Goal: Task Accomplishment & Management: Manage account settings

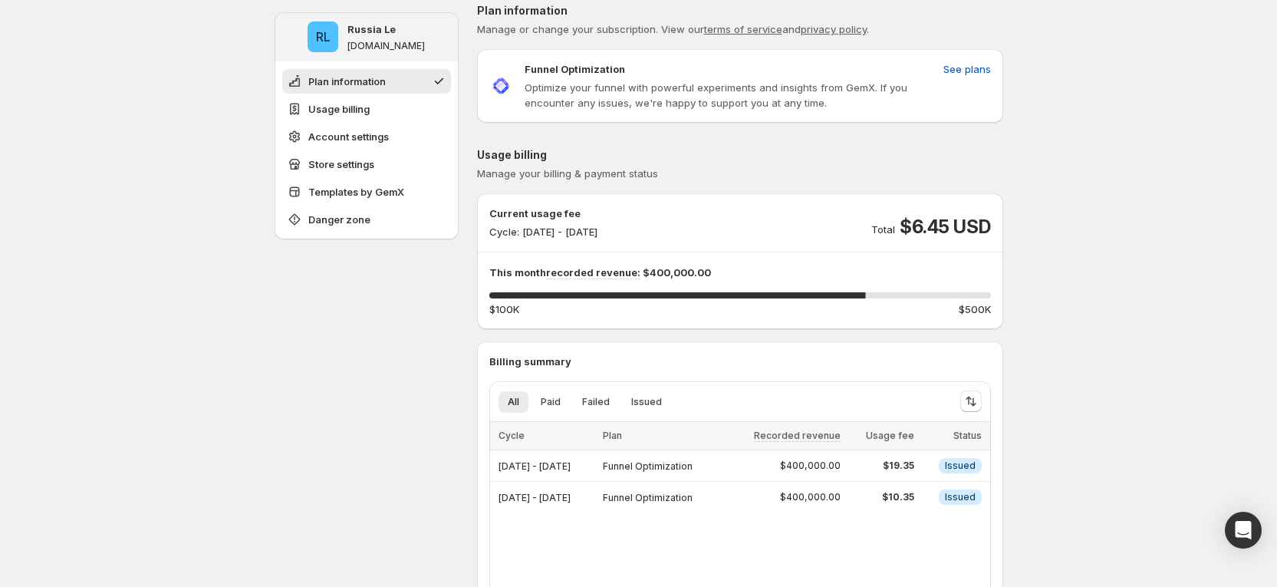
scroll to position [345, 0]
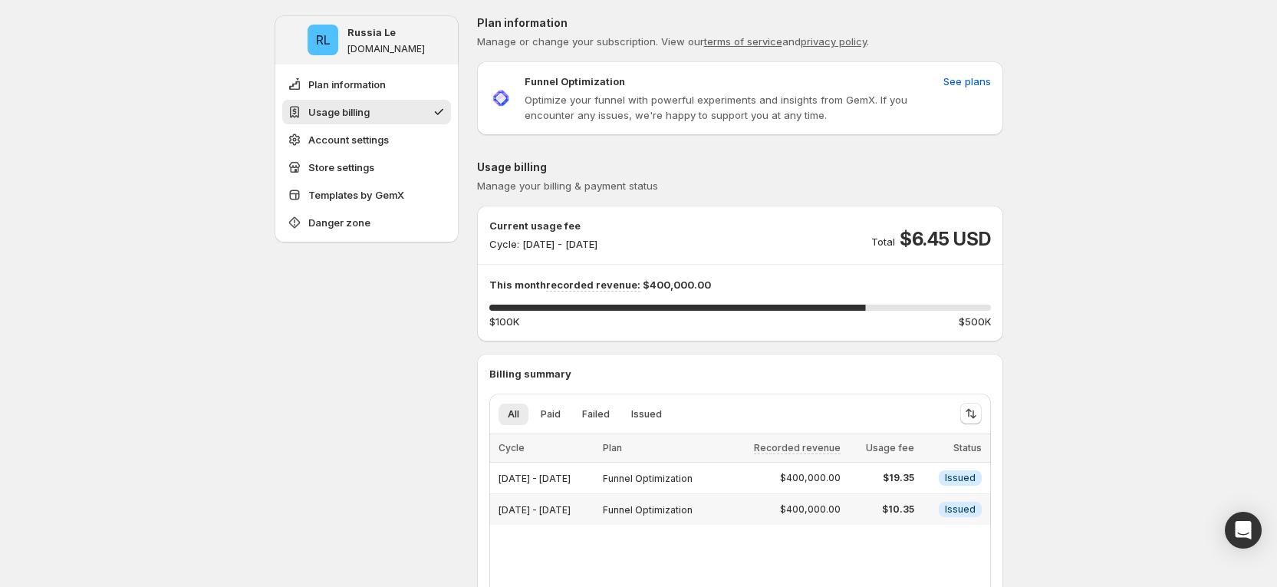
scroll to position [115, 0]
